Goal: Find specific fact

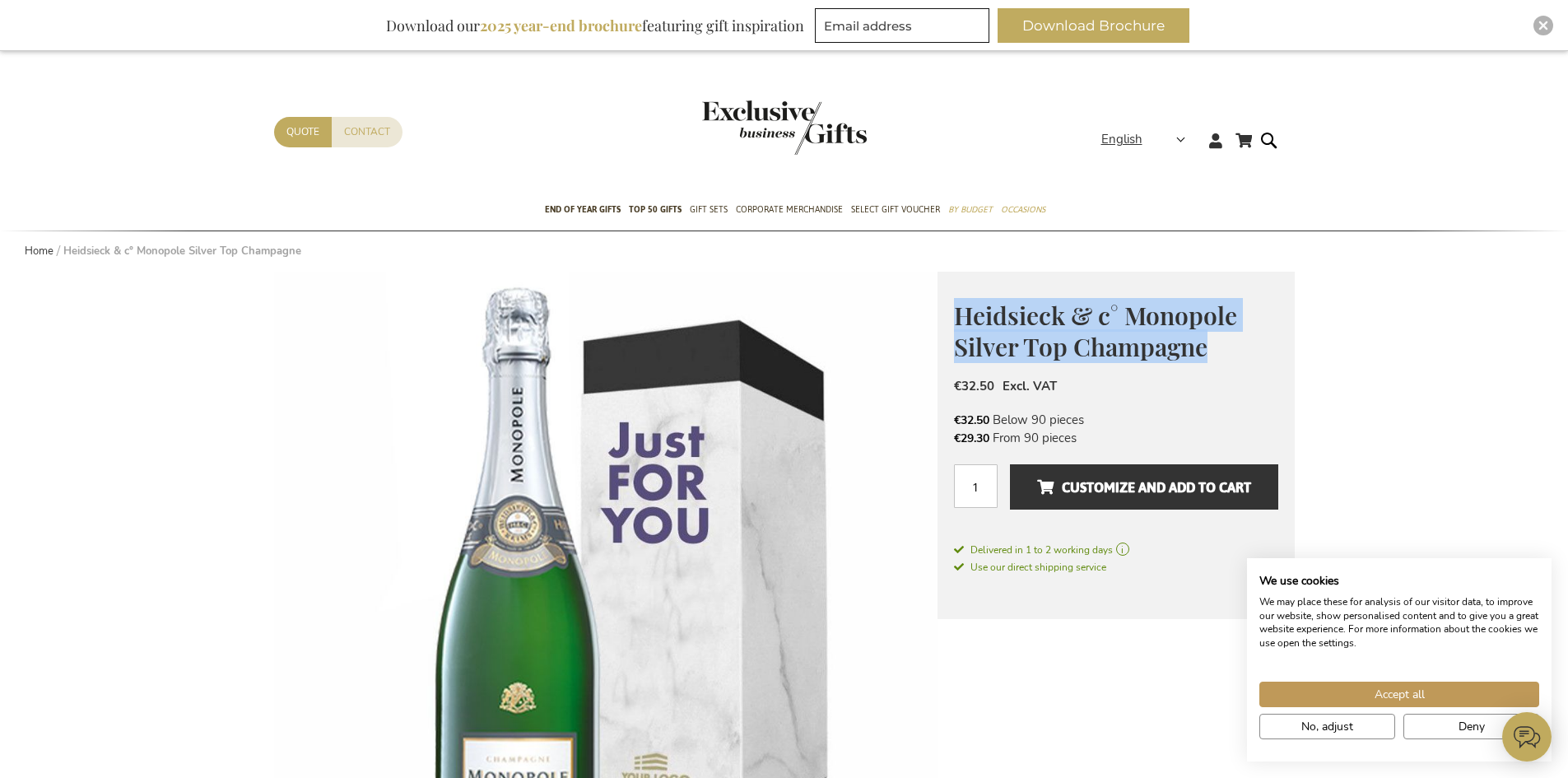
drag, startPoint x: 956, startPoint y: 305, endPoint x: 1214, endPoint y: 355, distance: 262.8
click at [1214, 355] on h1 "Heidsieck & c° Monopole Silver Top Champagne" at bounding box center [1116, 329] width 325 height 64
copy span "Heidsieck & c° Monopole Silver Top Champagne"
drag, startPoint x: 956, startPoint y: 307, endPoint x: 1214, endPoint y: 361, distance: 263.6
click at [1214, 361] on h1 "Heidsieck & c° Monopole Silver Top Champagne" at bounding box center [1116, 329] width 325 height 64
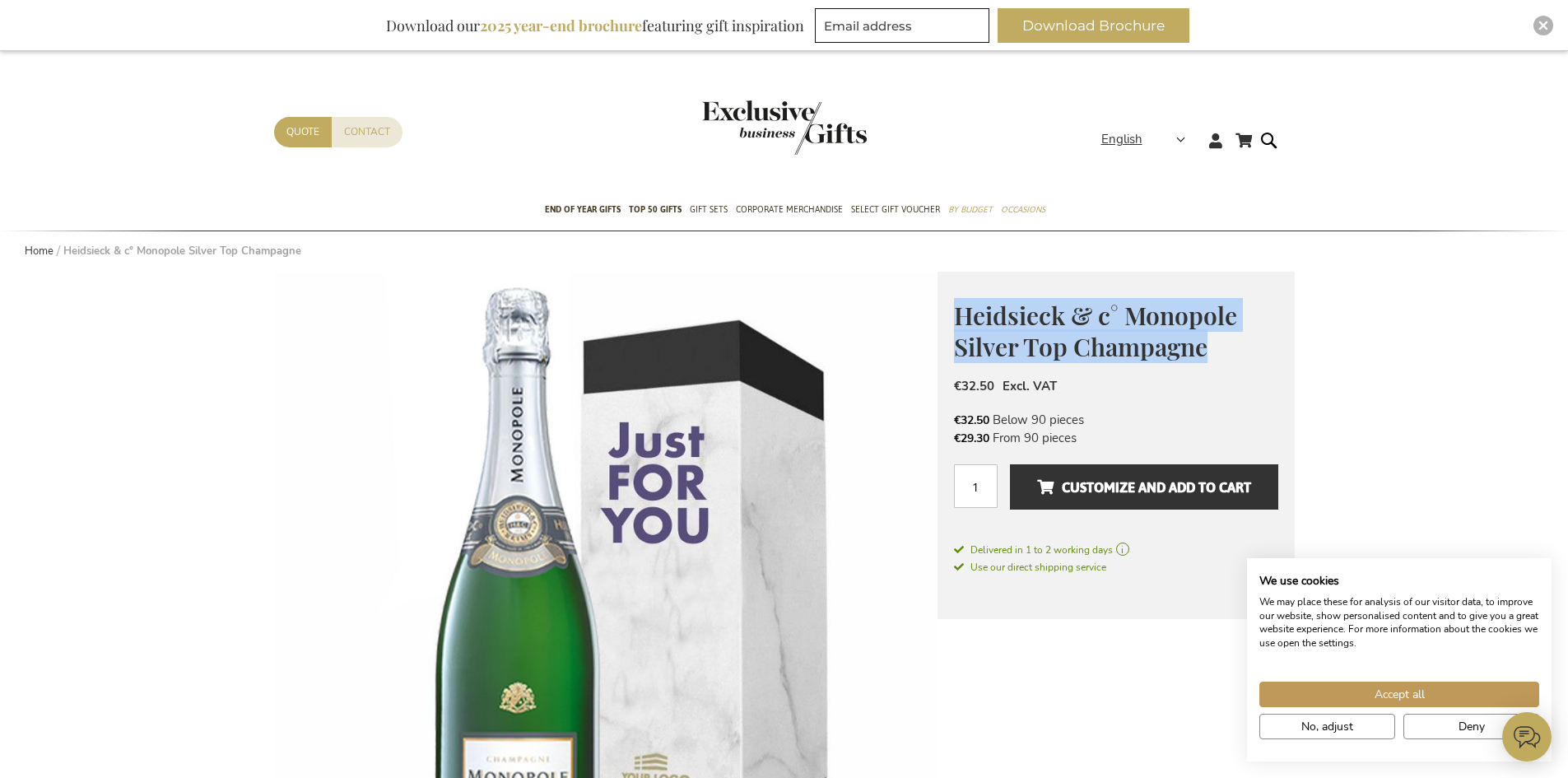
copy span "Heidsieck & c° Monopole Silver Top Champagne"
